Goal: Information Seeking & Learning: Learn about a topic

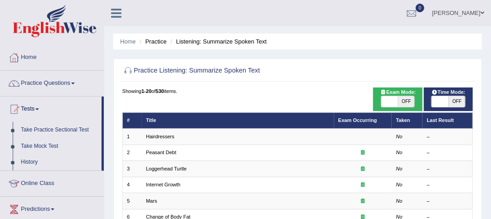
click at [75, 83] on span at bounding box center [73, 84] width 4 height 2
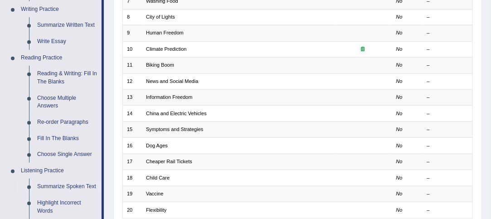
scroll to position [237, 0]
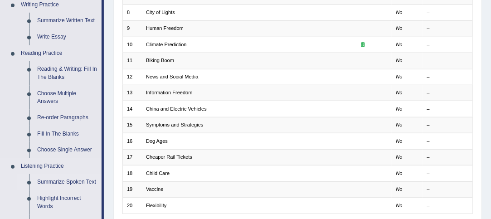
click at [75, 180] on link "Summarize Spoken Text" at bounding box center [67, 182] width 68 height 16
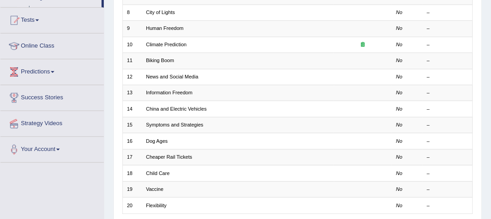
scroll to position [173, 0]
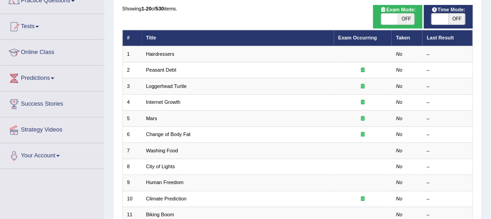
scroll to position [110, 0]
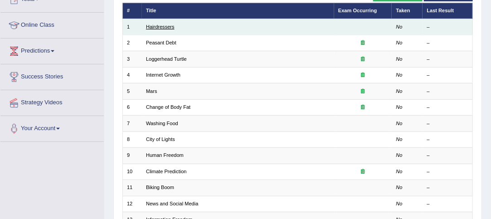
click at [161, 26] on link "Hairdressers" at bounding box center [160, 26] width 29 height 5
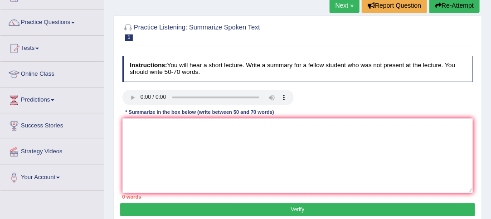
scroll to position [61, 0]
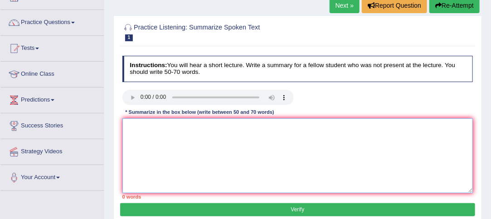
click at [138, 120] on textarea at bounding box center [297, 155] width 351 height 75
paste textarea "The speaker provides brief information about (TOPIC NAME). Initially, the lectu…"
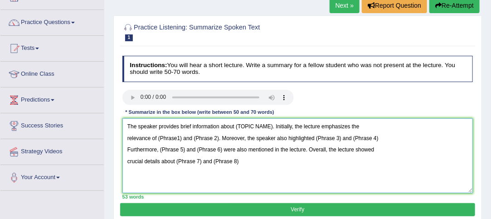
click at [130, 134] on textarea "The speaker provides brief information about (TOPIC NAME). Initially, the lectu…" at bounding box center [297, 155] width 351 height 75
click at [128, 138] on textarea "The speaker provides brief information about (TOPIC NAME). Initially, the lectu…" at bounding box center [297, 155] width 351 height 75
click at [141, 157] on textarea "The speaker provides brief information about (TOPIC NAME). Initially, the lectu…" at bounding box center [297, 155] width 351 height 75
click at [124, 135] on textarea "The speaker provides brief information about (TOPIC NAME). Initially, the lectu…" at bounding box center [297, 155] width 351 height 75
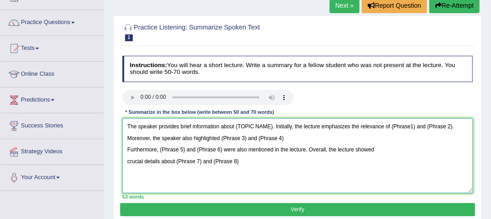
click at [126, 147] on textarea "The speaker provides brief information about (TOPIC NAME). Initially, the lectu…" at bounding box center [297, 155] width 351 height 75
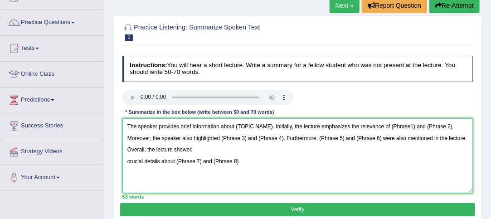
click at [124, 159] on textarea "The speaker provides brief information about (TOPIC NAME). Initially, the lectu…" at bounding box center [297, 155] width 351 height 75
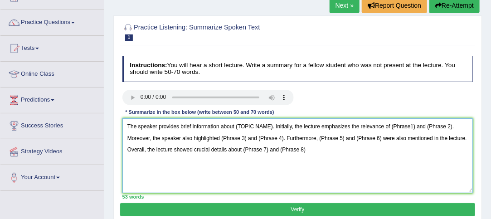
click at [314, 148] on textarea "The speaker provides brief information about (TOPIC NAME). Initially, the lectu…" at bounding box center [297, 155] width 351 height 75
click at [272, 126] on textarea "The speaker provides brief information about (TOPIC NAME). Initially, the lectu…" at bounding box center [297, 155] width 351 height 75
click at [329, 127] on textarea "The speaker provides brief information about the Hair dress skill. Initially, t…" at bounding box center [297, 155] width 351 height 75
click at [422, 126] on textarea "The speaker provides brief information about the Hair dress skill. Initially, t…" at bounding box center [297, 155] width 351 height 75
click at [467, 127] on textarea "The speaker provides brief information about the Hair dress skill. Initially, t…" at bounding box center [297, 155] width 351 height 75
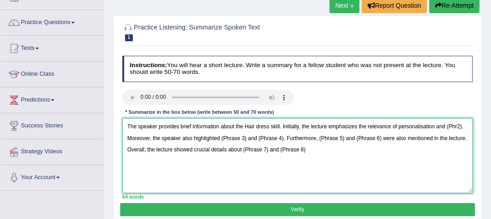
click at [464, 126] on textarea "The speaker provides brief information about the Hair dress skill. Initially, t…" at bounding box center [297, 155] width 351 height 75
click at [447, 125] on textarea "The speaker provides brief information about the Hair dress skill. Initially, t…" at bounding box center [297, 155] width 351 height 75
click at [281, 137] on textarea "The speaker provides brief information about the Hair dress skill. Initially, t…" at bounding box center [297, 155] width 351 height 75
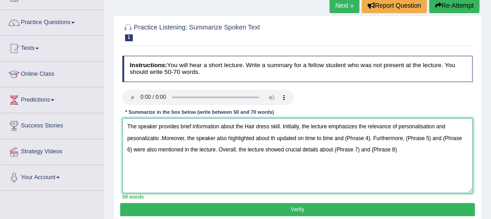
click at [369, 137] on textarea "The speaker provides brief information about the Hair dress skill. Initially, t…" at bounding box center [297, 155] width 351 height 75
click at [380, 137] on textarea "The speaker provides brief information about the Hair dress skill. Initially, t…" at bounding box center [297, 155] width 351 height 75
click at [152, 149] on textarea "The speaker provides brief information about the Hair dress skill. Initially, t…" at bounding box center [297, 155] width 351 height 75
click at [231, 148] on textarea "The speaker provides brief information about the Hair dress skill. Initially, t…" at bounding box center [297, 155] width 351 height 75
click at [196, 150] on textarea "The speaker provides brief information about the Hair dress skill. Initially, t…" at bounding box center [297, 155] width 351 height 75
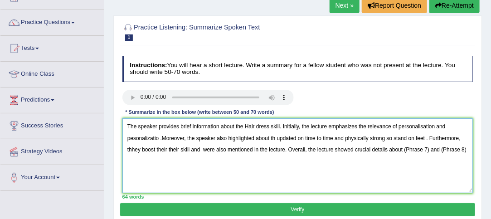
click at [179, 148] on textarea "The speaker provides brief information about the Hair dress skill. Initially, t…" at bounding box center [297, 155] width 351 height 75
click at [414, 150] on textarea "The speaker provides brief information about the Hair dress skill. Initially, t…" at bounding box center [297, 155] width 351 height 75
click at [135, 149] on textarea "The speaker provides brief information about the Hair dress skill. Initially, t…" at bounding box center [297, 155] width 351 height 75
click at [452, 148] on textarea "The speaker provides brief information about the Hair dress skill. Initially, t…" at bounding box center [297, 155] width 351 height 75
click at [275, 138] on textarea "The speaker provides brief information about the Hair dress skill. Initially, t…" at bounding box center [297, 155] width 351 height 75
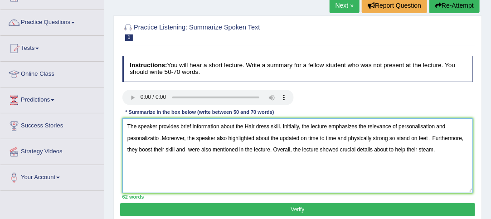
click at [396, 137] on textarea "The speaker provides brief information about the Hair dress skill. Initially, t…" at bounding box center [297, 155] width 351 height 75
click at [450, 139] on textarea "The speaker provides brief information about the Hair dress skill. Initially, t…" at bounding box center [297, 155] width 351 height 75
click at [278, 126] on textarea "The speaker provides brief information about the Hair dress skill. Initially, t…" at bounding box center [297, 155] width 351 height 75
click at [158, 137] on textarea "The speaker provides brief information about the Hair dress skills. Initially, …" at bounding box center [297, 155] width 351 height 75
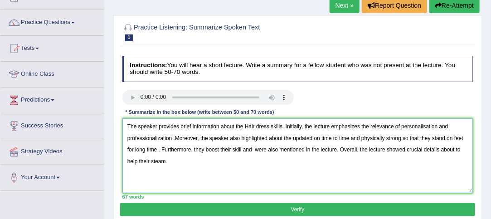
click at [173, 137] on textarea "The speaker provides brief information about the Hair dress skills. Initially, …" at bounding box center [297, 155] width 351 height 75
click at [157, 148] on textarea "The speaker provides brief information about the Hair dress skills. Initially, …" at bounding box center [297, 155] width 351 height 75
click at [160, 149] on textarea "The speaker provides brief information about the Hair dress skills. Initially, …" at bounding box center [297, 155] width 351 height 75
type textarea "The speaker provides brief information about the Hair dress skills. Initially, …"
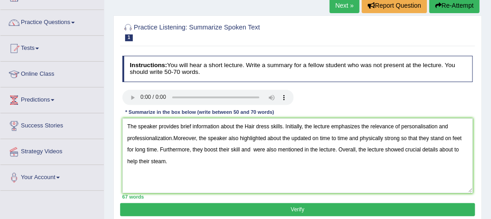
click at [306, 210] on button "Verify" at bounding box center [297, 209] width 355 height 13
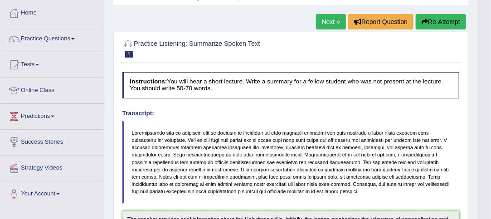
scroll to position [29, 0]
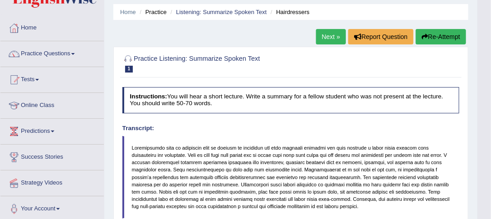
click at [329, 36] on link "Next »" at bounding box center [331, 36] width 30 height 15
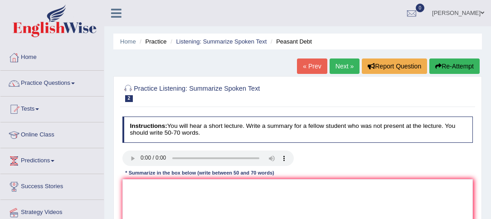
click at [340, 66] on link "Next »" at bounding box center [345, 65] width 30 height 15
click at [339, 70] on link "Next »" at bounding box center [345, 65] width 30 height 15
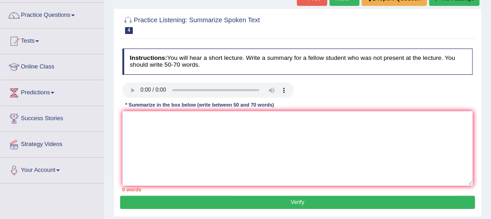
scroll to position [72, 0]
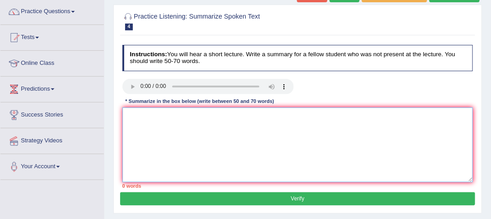
click at [164, 121] on textarea at bounding box center [297, 144] width 351 height 75
paste textarea "The speaker provides brief information about (TOPIC NAME). Initially, the lectu…"
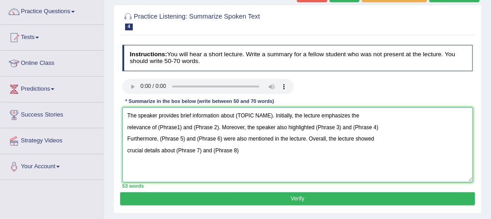
click at [272, 115] on textarea "The speaker provides brief information about (TOPIC NAME). Initially, the lectu…" at bounding box center [297, 144] width 351 height 75
click at [181, 126] on textarea "The speaker provides brief information about Modern Digital age. Initially, the…" at bounding box center [297, 144] width 351 height 75
click at [296, 128] on textarea "The speaker provides brief information about Modern Digital age. Initially, the…" at bounding box center [297, 144] width 351 height 75
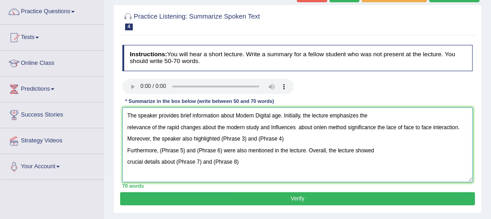
click at [247, 135] on textarea "The speaker provides brief information about Modern Digital age. Initially, the…" at bounding box center [297, 144] width 351 height 75
click at [250, 137] on textarea "The speaker provides brief information about Modern Digital age. Initially, the…" at bounding box center [297, 144] width 351 height 75
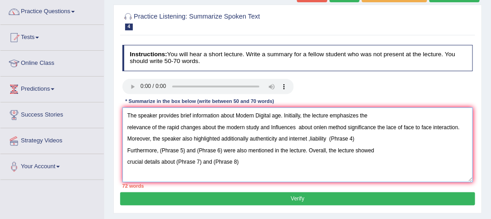
click at [309, 138] on textarea "The speaker provides brief information about Modern Digital age. Initially, the…" at bounding box center [297, 144] width 351 height 75
click at [353, 139] on textarea "The speaker provides brief information about Modern Digital age. Initially, the…" at bounding box center [297, 144] width 351 height 75
click at [186, 151] on textarea "The speaker provides brief information about Modern Digital age. Initially, the…" at bounding box center [297, 144] width 351 height 75
click at [260, 149] on textarea "The speaker provides brief information about Modern Digital age. Initially, the…" at bounding box center [297, 144] width 351 height 75
click at [202, 161] on textarea "The speaker provides brief information about Modern Digital age. Initially, the…" at bounding box center [297, 144] width 351 height 75
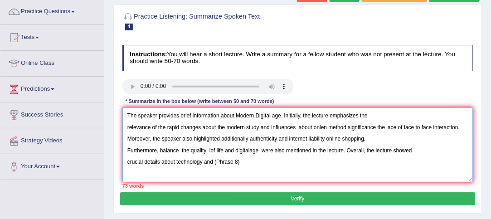
click at [241, 161] on textarea "The speaker provides brief information about Modern Digital age. Initially, the…" at bounding box center [297, 144] width 351 height 75
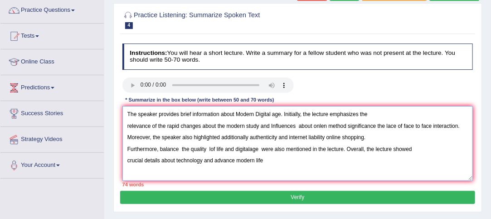
scroll to position [77, 0]
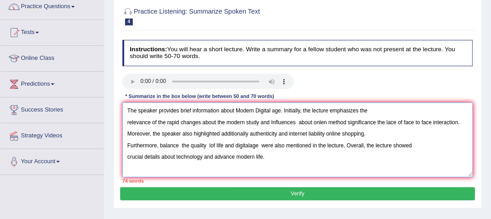
click at [125, 122] on textarea "The speaker provides brief information about Modern Digital age. Initially, the…" at bounding box center [297, 139] width 351 height 75
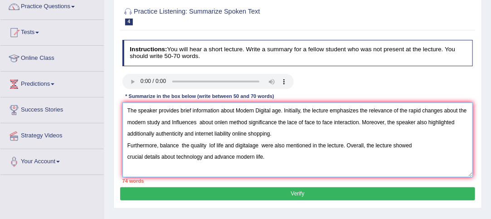
click at [283, 111] on textarea "The speaker provides brief information about Modern Digital age. Initially, the…" at bounding box center [297, 139] width 351 height 75
click at [198, 121] on textarea "The speaker provides brief information about Modern Digital age.Initially, the …" at bounding box center [297, 139] width 351 height 75
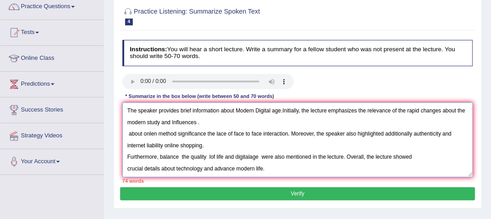
click at [141, 134] on textarea "The speaker provides brief information about Modern Digital age.Initially, the …" at bounding box center [297, 139] width 351 height 75
click at [152, 134] on textarea "The speaker provides brief information about Modern Digital age.Initially, the …" at bounding box center [297, 139] width 351 height 75
click at [125, 133] on textarea "The speaker provides brief information about Modern Digital age.Initially, the …" at bounding box center [297, 139] width 351 height 75
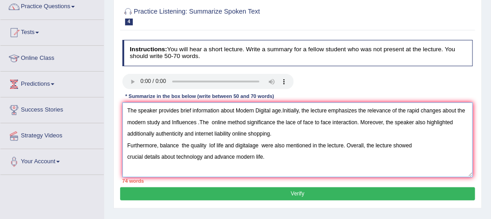
click at [124, 133] on textarea "The speaker provides brief information about Modern Digital age.Initially, the …" at bounding box center [297, 139] width 351 height 75
click at [211, 121] on textarea "The speaker provides brief information about Modern Digital age.Initially, the …" at bounding box center [297, 139] width 351 height 75
click at [200, 121] on textarea "The speaker provides brief information about Modern Digital age.Initially, the …" at bounding box center [297, 139] width 351 height 75
click at [301, 112] on textarea "The speaker provides brief information about Modern Digital age.Initially, the …" at bounding box center [297, 139] width 351 height 75
click at [255, 110] on textarea "The speaker provides brief information about Modern Digital age.Initially. the …" at bounding box center [297, 139] width 351 height 75
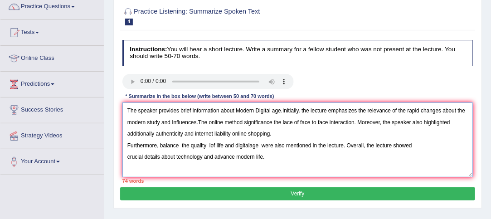
click at [357, 122] on textarea "The speaker provides brief information about Modern Digital age.Initially. the …" at bounding box center [297, 139] width 351 height 75
click at [127, 144] on textarea "The speaker provides brief information about Modern Digital age.Initially. the …" at bounding box center [297, 139] width 351 height 75
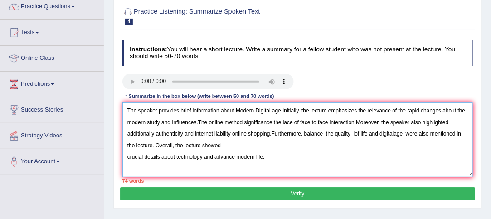
click at [127, 156] on textarea "The speaker provides brief information about Modern Digital age.Initially. the …" at bounding box center [297, 139] width 351 height 75
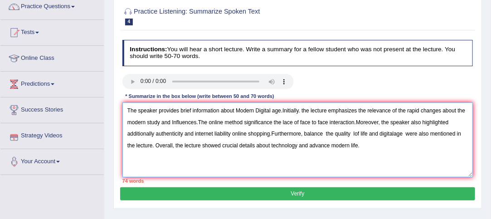
click at [155, 144] on textarea "The speaker provides brief information about Modern Digital age.Initially. the …" at bounding box center [297, 139] width 351 height 75
click at [360, 145] on textarea "The speaker provides brief information about Modern Digital age.Initially. the …" at bounding box center [297, 139] width 351 height 75
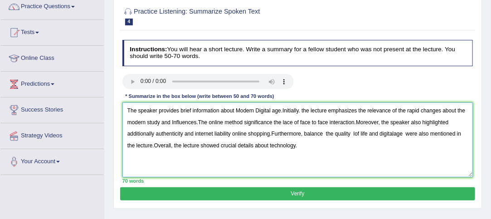
click at [303, 133] on textarea "The speaker provides brief information about Modern Digital age.Initially. the …" at bounding box center [297, 139] width 351 height 75
type textarea "The speaker provides brief information about Modern Digital age.Initially. the …"
click at [296, 191] on button "Verify" at bounding box center [297, 193] width 355 height 13
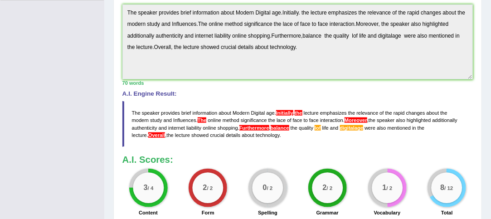
scroll to position [254, 0]
